Goal: Task Accomplishment & Management: Check status

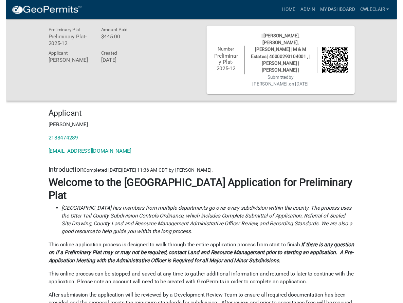
scroll to position [1696, 0]
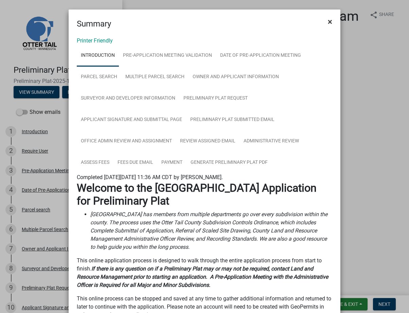
click at [329, 22] on span "×" at bounding box center [329, 22] width 4 height 10
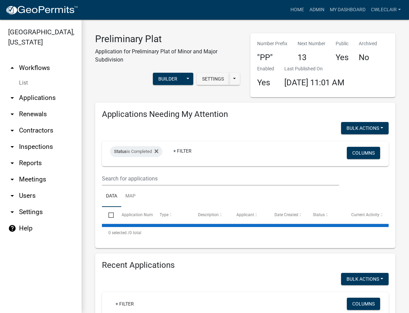
select select "3: 100"
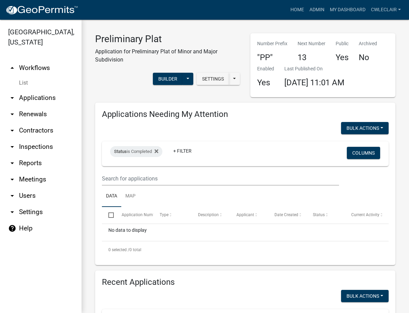
click at [34, 98] on link "arrow_drop_down Applications" at bounding box center [40, 98] width 81 height 16
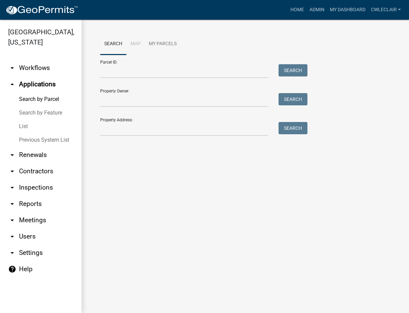
click at [27, 66] on link "arrow_drop_down Workflows" at bounding box center [40, 68] width 81 height 16
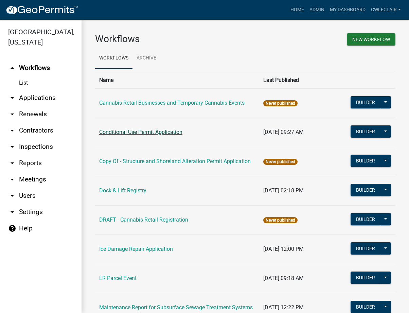
click at [120, 133] on link "Conditional Use Permit Application" at bounding box center [140, 132] width 83 height 6
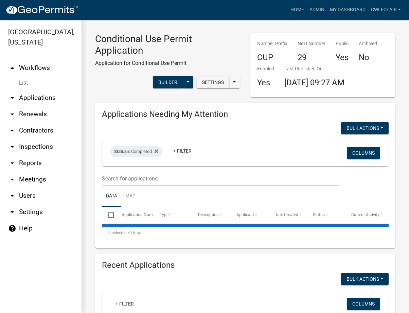
select select "3: 100"
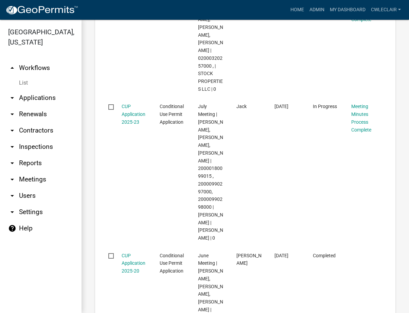
scroll to position [967, 0]
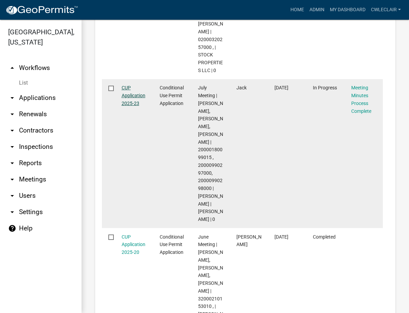
click at [124, 106] on link "CUP Application 2025-23" at bounding box center [133, 95] width 24 height 21
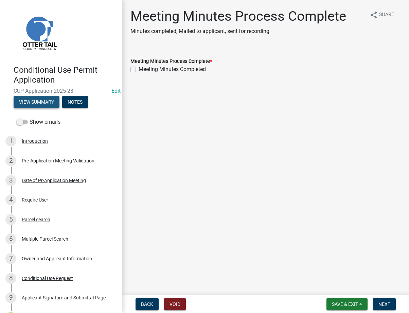
click at [30, 99] on button "View Summary" at bounding box center [37, 102] width 46 height 12
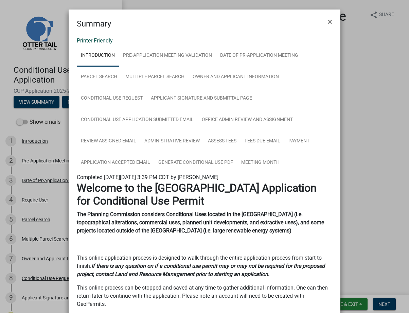
click at [90, 40] on link "Printer Friendly" at bounding box center [95, 40] width 36 height 6
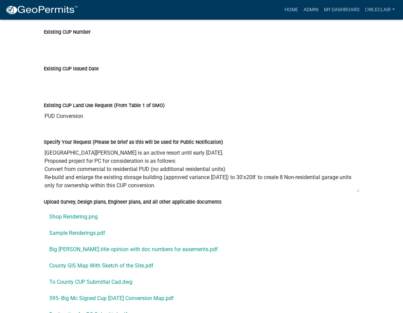
scroll to position [2319, 0]
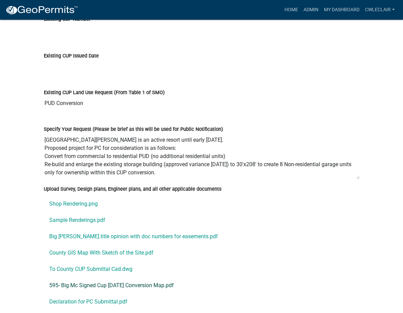
click at [44, 277] on link "595- Big Mc Signed Cup [DATE] Conversion Map.pdf" at bounding box center [202, 285] width 316 height 16
click at [53, 293] on link "Declaration for PC Submittal.pdf" at bounding box center [202, 301] width 316 height 16
